Goal: Communication & Community: Ask a question

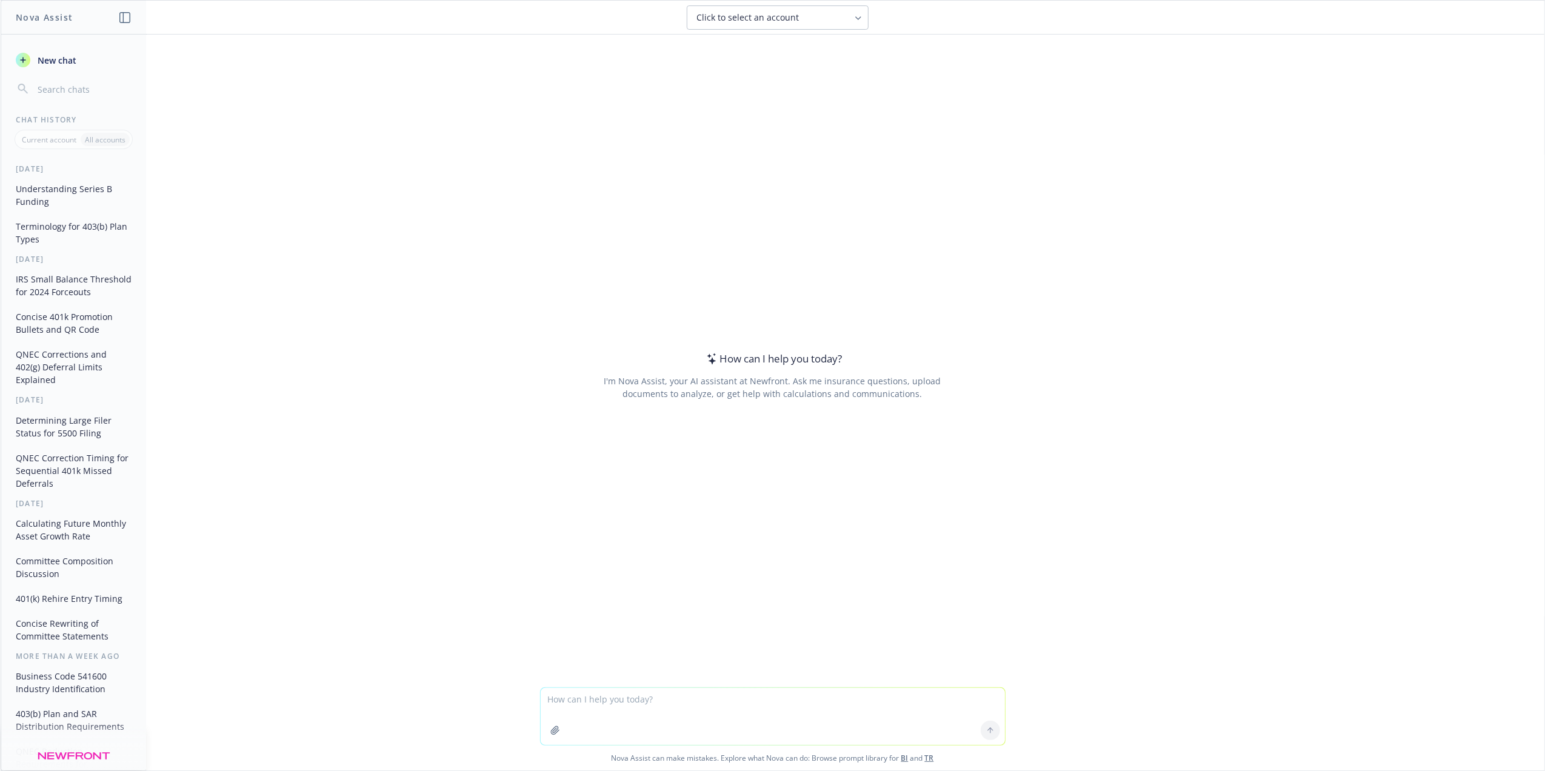
click at [721, 715] on textarea at bounding box center [773, 716] width 464 height 57
type textarea "Under a QDRO, does a plan sponsor need to open an account in a 403(b) plan for …"
click at [986, 727] on icon at bounding box center [990, 730] width 8 height 8
